Goal: Task Accomplishment & Management: Complete application form

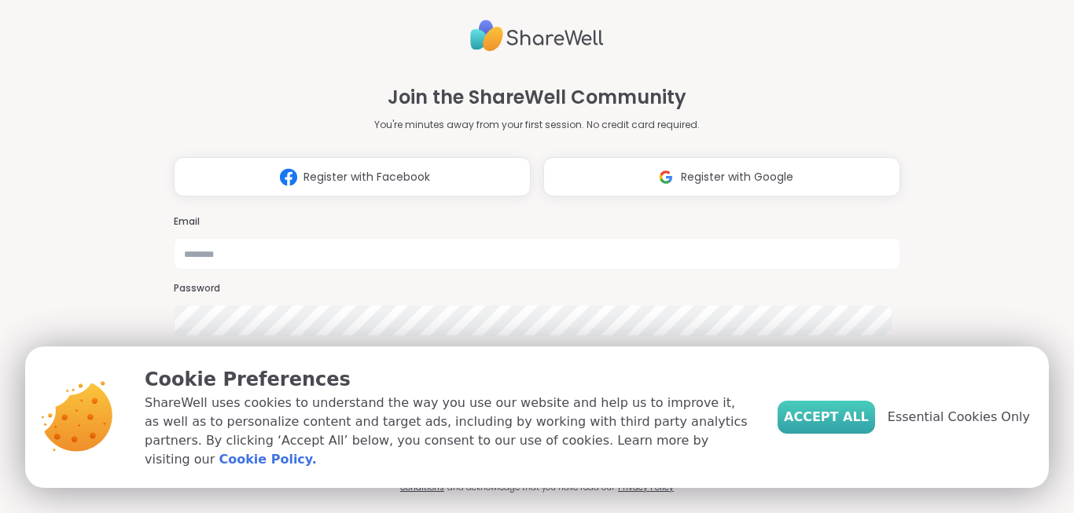
click at [828, 417] on span "Accept All" at bounding box center [826, 417] width 85 height 19
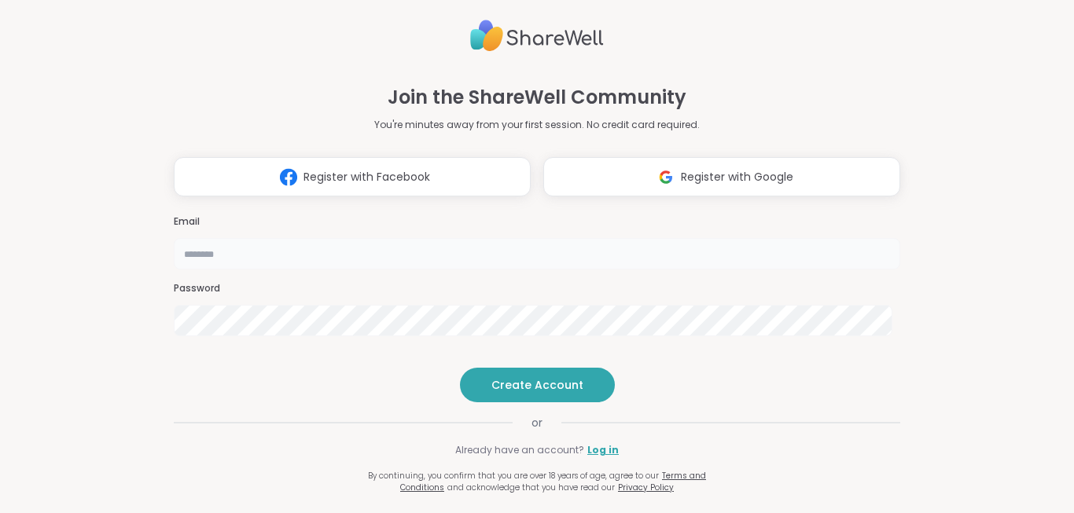
click at [543, 238] on input "email" at bounding box center [537, 253] width 727 height 31
type input "**********"
click at [535, 393] on span "Create Account" at bounding box center [537, 385] width 92 height 16
